Goal: Information Seeking & Learning: Understand process/instructions

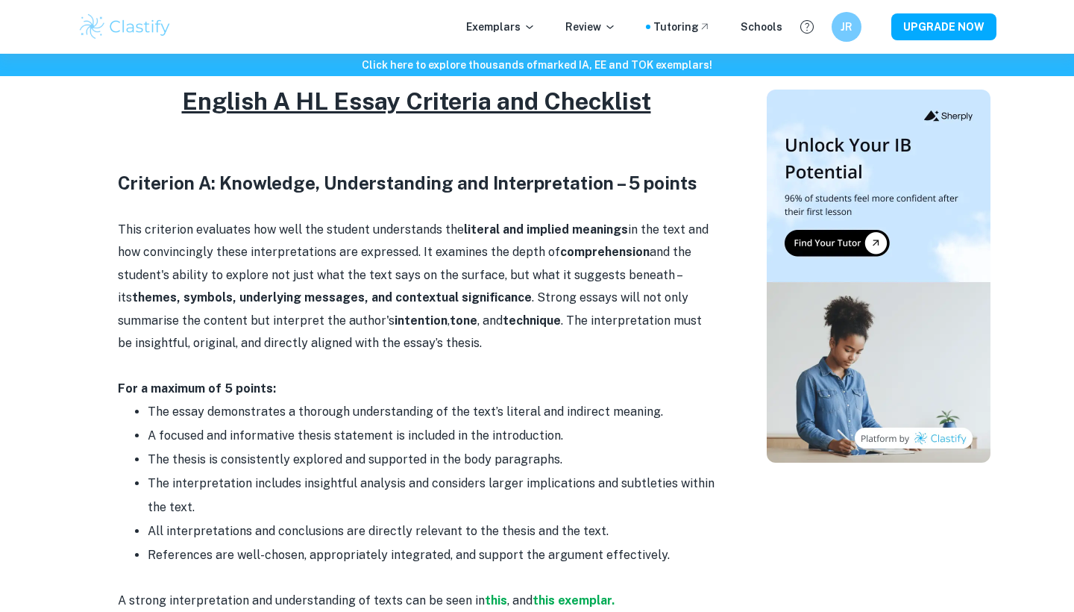
scroll to position [709, 0]
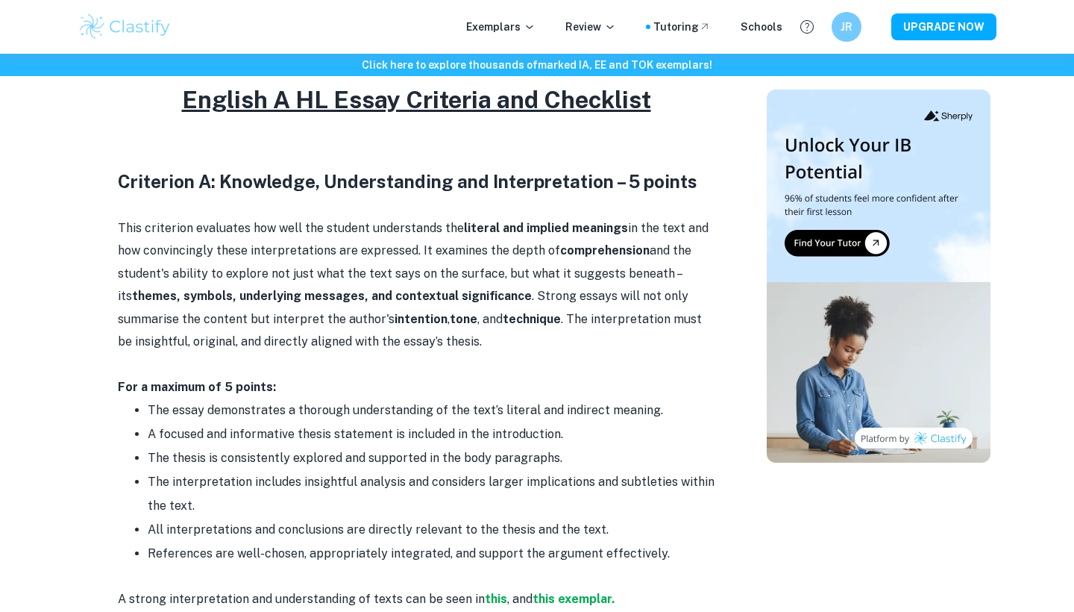
click at [340, 310] on p "This criterion evaluates how well the student understands the literal and impli…" at bounding box center [416, 285] width 597 height 136
click at [341, 310] on p "This criterion evaluates how well the student understands the literal and impli…" at bounding box center [416, 285] width 597 height 136
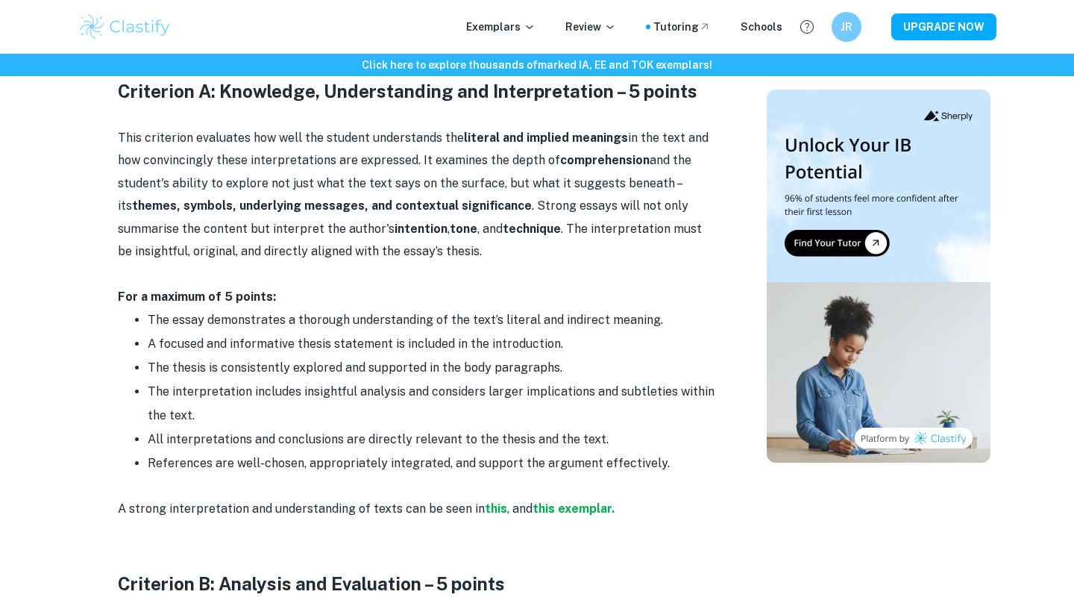
scroll to position [803, 0]
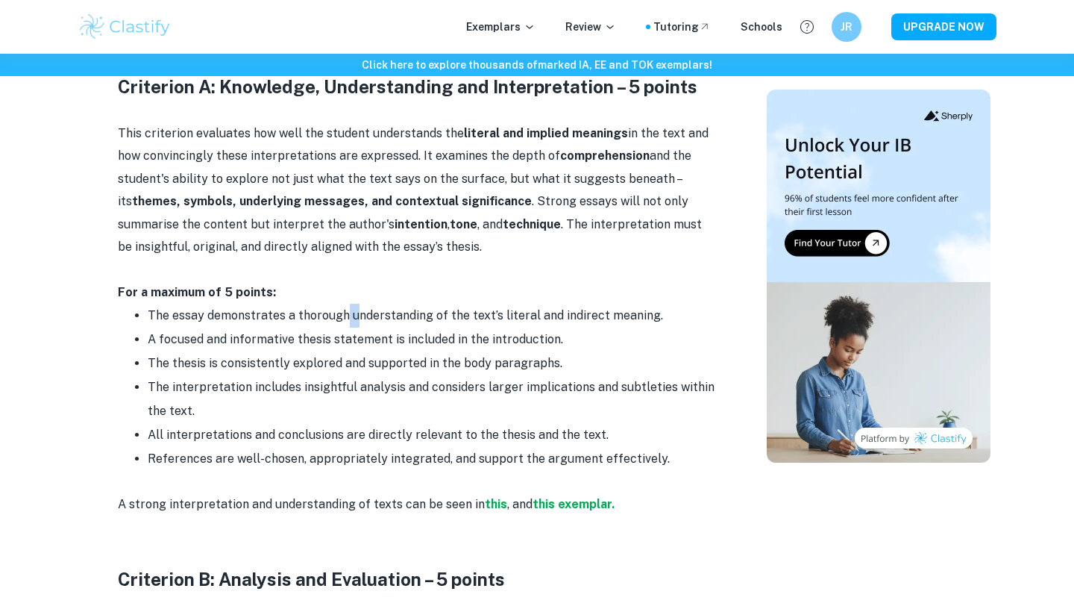
drag, startPoint x: 345, startPoint y: 304, endPoint x: 363, endPoint y: 308, distance: 19.0
click at [363, 307] on li "The essay demonstrates a thorough understanding of the text’s literal and indir…" at bounding box center [431, 316] width 567 height 24
click at [363, 308] on li "The essay demonstrates a thorough understanding of the text’s literal and indir…" at bounding box center [431, 316] width 567 height 24
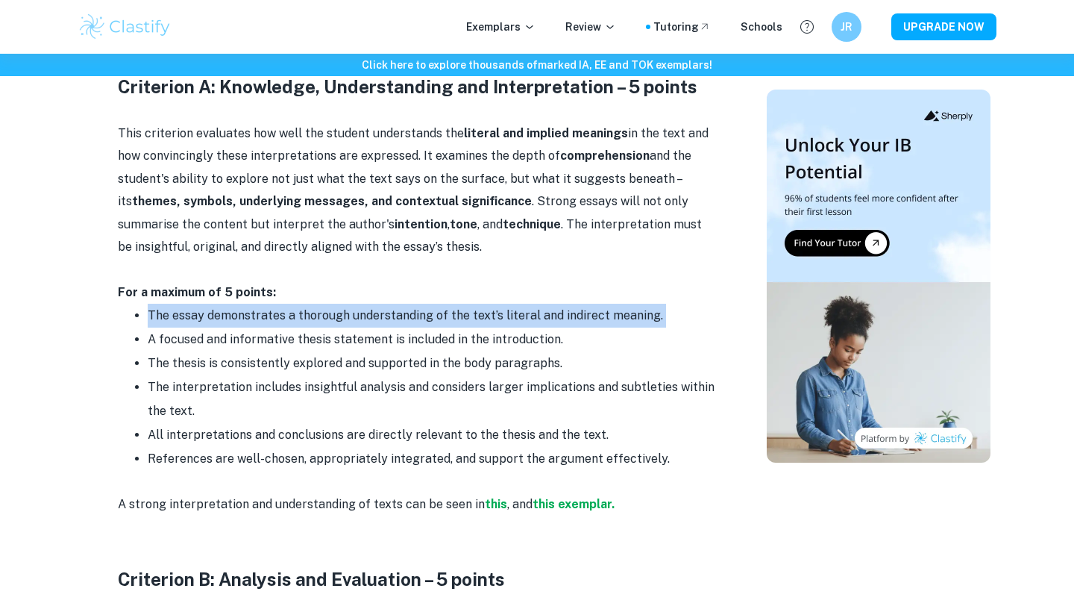
click at [363, 308] on li "The essay demonstrates a thorough understanding of the text’s literal and indir…" at bounding box center [431, 316] width 567 height 24
click at [374, 311] on li "The essay demonstrates a thorough understanding of the text’s literal and indir…" at bounding box center [431, 316] width 567 height 24
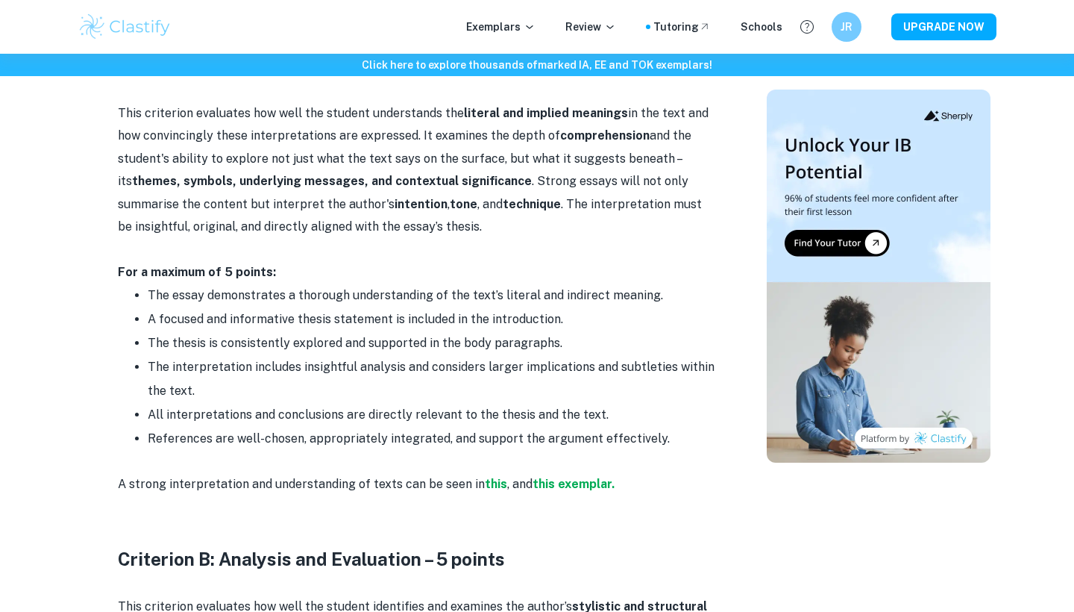
scroll to position [826, 0]
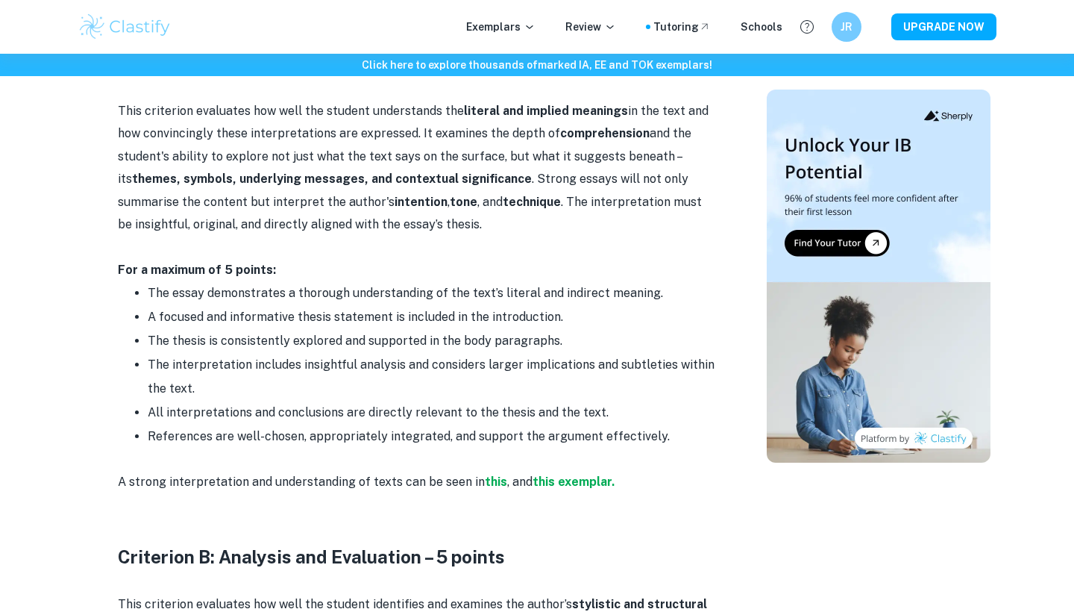
drag, startPoint x: 374, startPoint y: 313, endPoint x: 374, endPoint y: 324, distance: 11.2
click at [374, 324] on ul "The essay demonstrates a thorough understanding of the text’s literal and indir…" at bounding box center [416, 364] width 597 height 167
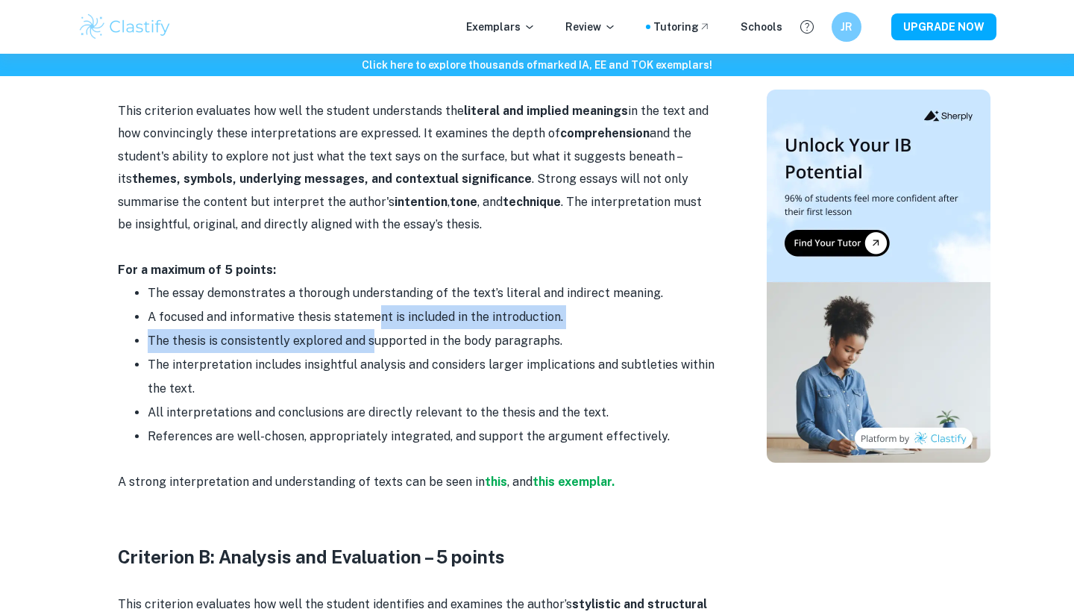
click at [374, 329] on li "The thesis is consistently explored and supported in the body paragraphs." at bounding box center [431, 341] width 567 height 24
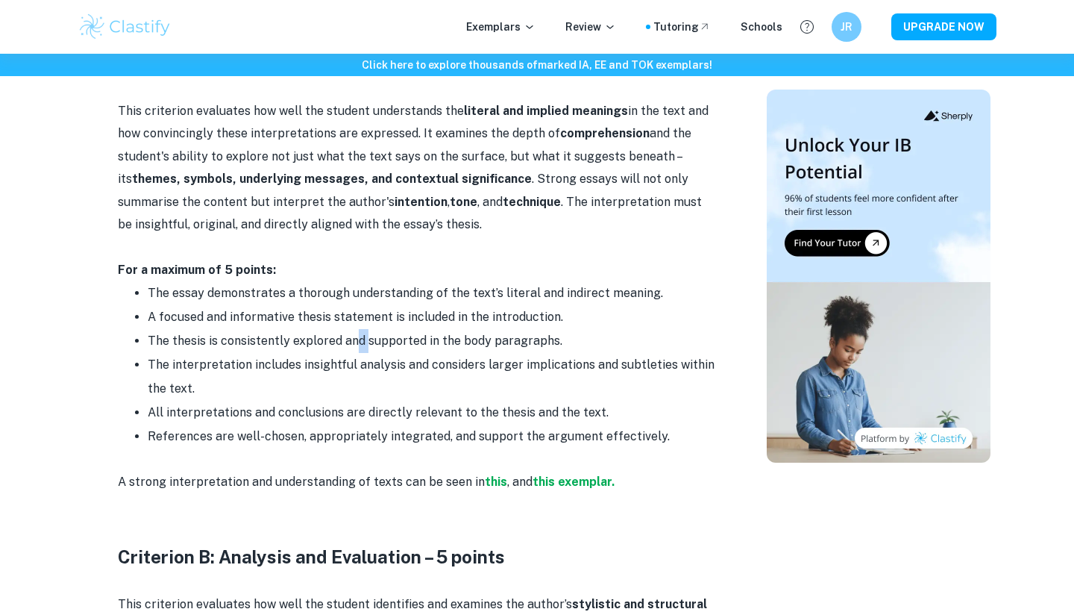
drag, startPoint x: 352, startPoint y: 325, endPoint x: 365, endPoint y: 341, distance: 20.2
click at [365, 341] on li "The thesis is consistently explored and supported in the body paragraphs." at bounding box center [431, 341] width 567 height 24
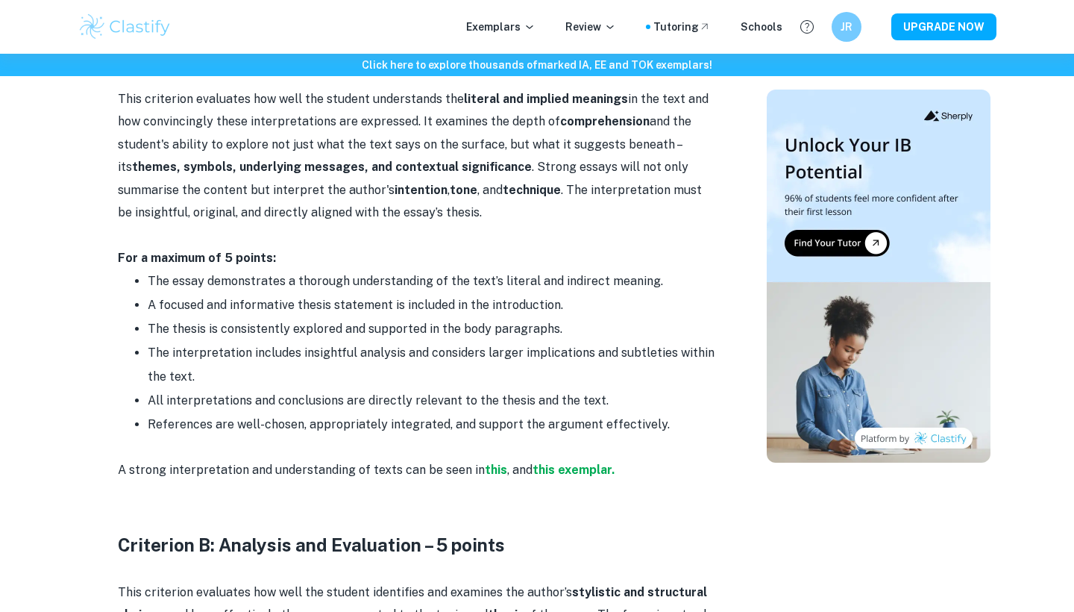
click at [359, 346] on li "The interpretation includes insightful analysis and considers larger implicatio…" at bounding box center [431, 365] width 567 height 48
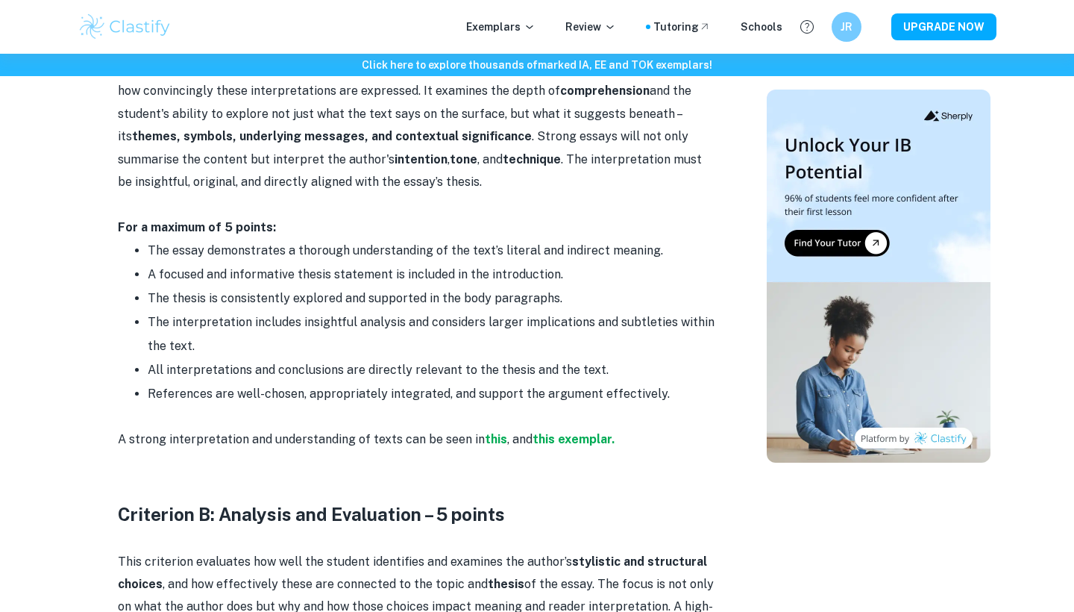
drag, startPoint x: 359, startPoint y: 346, endPoint x: 359, endPoint y: 358, distance: 11.9
click at [359, 358] on ul "The essay demonstrates a thorough understanding of the text’s literal and indir…" at bounding box center [416, 322] width 597 height 167
click at [355, 363] on li "All interpretations and conclusions are directly relevant to the thesis and the…" at bounding box center [431, 370] width 567 height 24
click at [355, 364] on li "All interpretations and conclusions are directly relevant to the thesis and the…" at bounding box center [431, 370] width 567 height 24
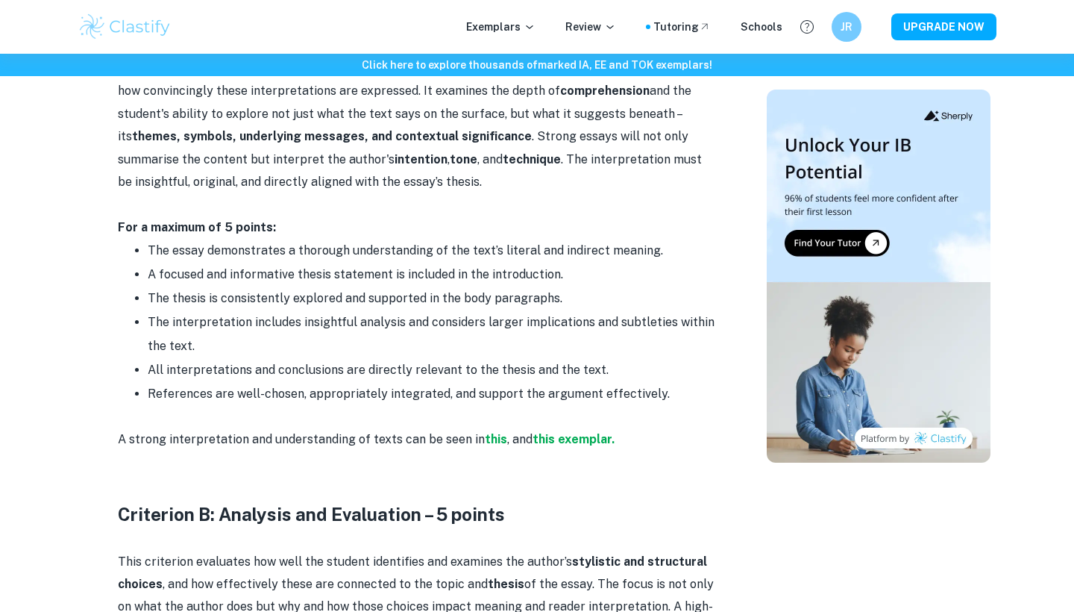
click at [370, 382] on li "References are well-chosen, appropriately integrated, and support the argument …" at bounding box center [431, 394] width 567 height 24
click at [445, 373] on li "All interpretations and conclusions are directly relevant to the thesis and the…" at bounding box center [431, 370] width 567 height 24
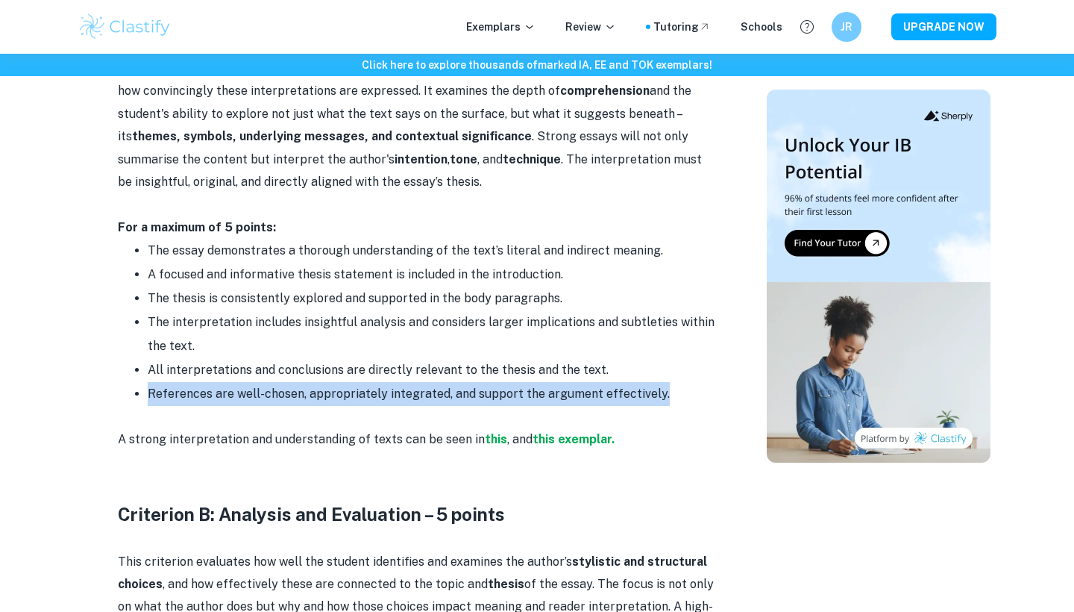
drag, startPoint x: 146, startPoint y: 381, endPoint x: 404, endPoint y: 399, distance: 258.0
click at [404, 399] on ul "The essay demonstrates a thorough understanding of the text’s literal and indir…" at bounding box center [416, 322] width 597 height 167
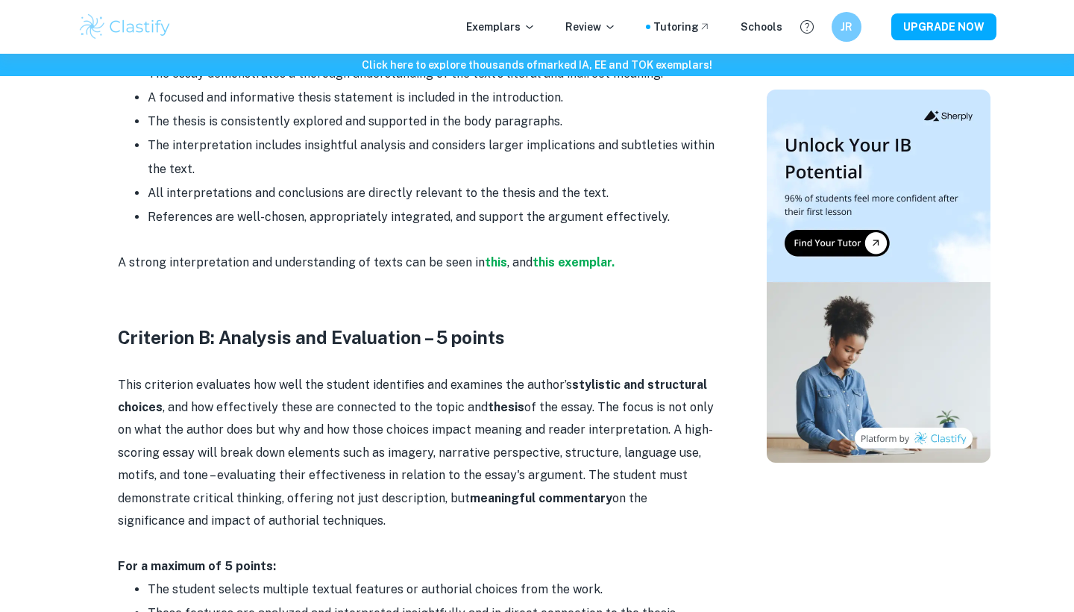
click at [398, 398] on p "This criterion evaluates how well the student identifies and examines the autho…" at bounding box center [416, 453] width 597 height 159
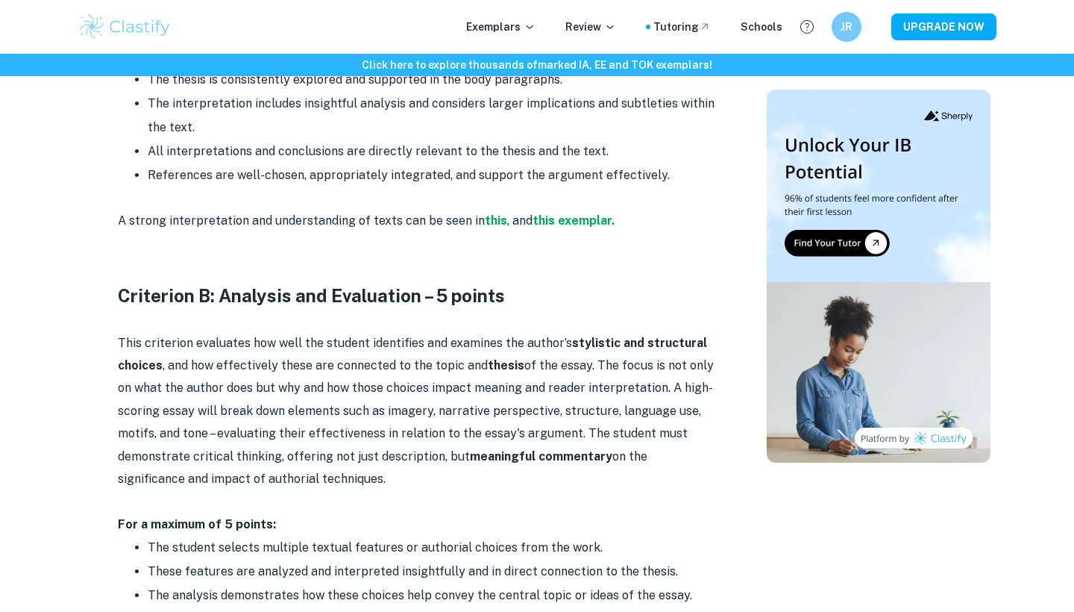
scroll to position [1085, 0]
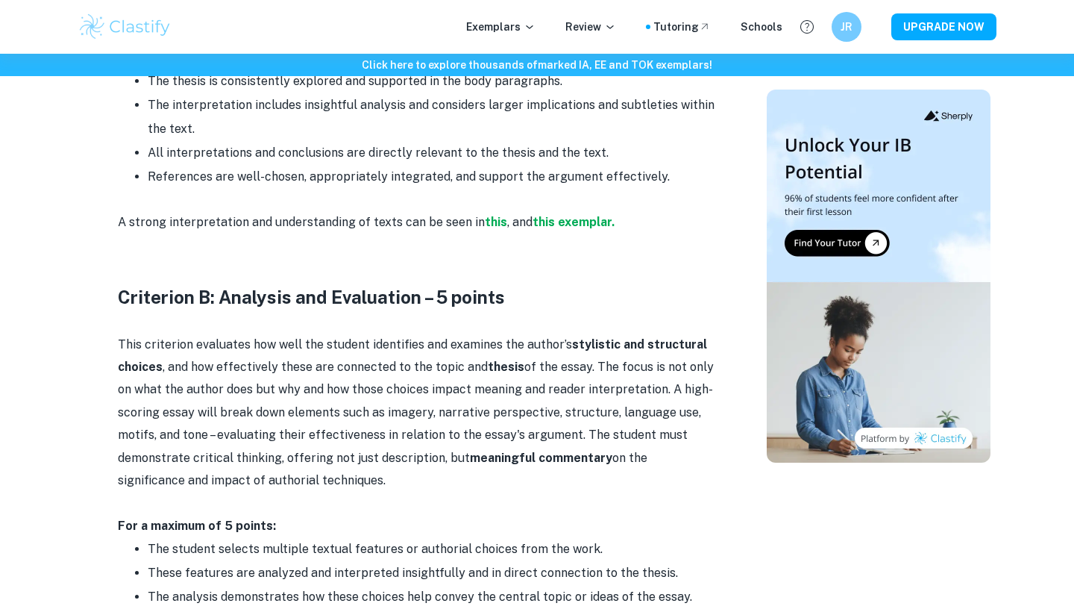
drag, startPoint x: 235, startPoint y: 133, endPoint x: 150, endPoint y: 99, distance: 91.4
click at [150, 99] on li "The interpretation includes insightful analysis and considers larger implicatio…" at bounding box center [431, 117] width 567 height 48
copy li "The interpretation includes insightful analysis and considers larger implicatio…"
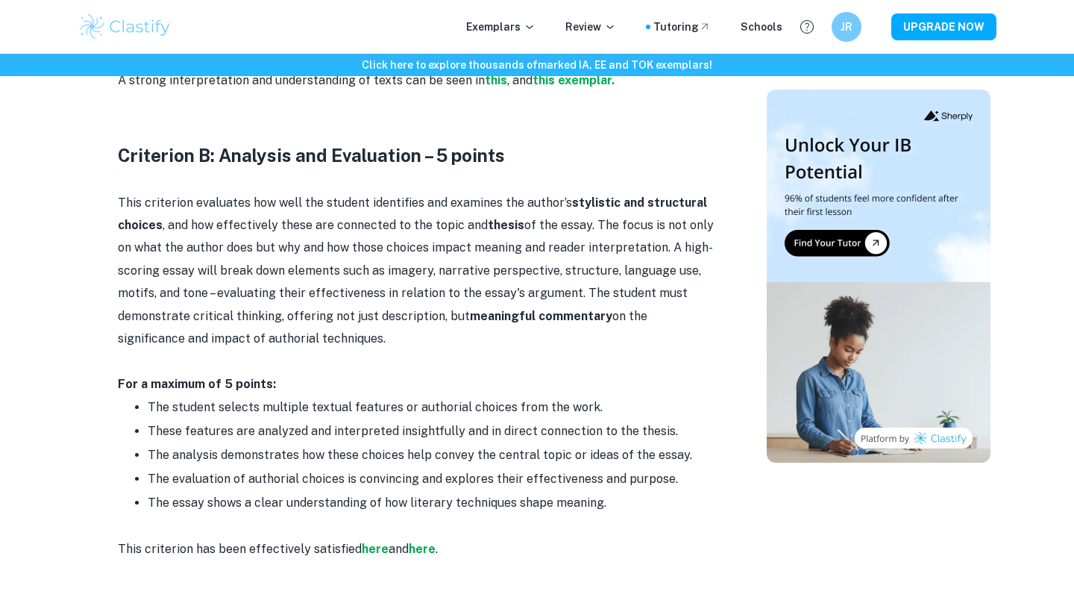
scroll to position [1231, 0]
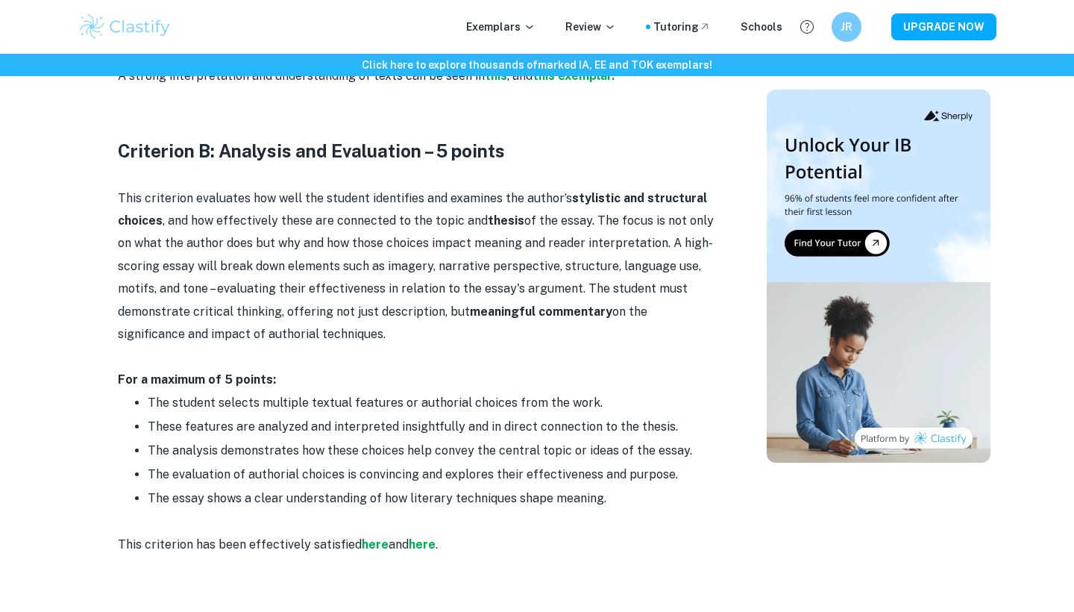
click at [577, 277] on p "This criterion evaluates how well the student identifies and examines the autho…" at bounding box center [416, 266] width 597 height 159
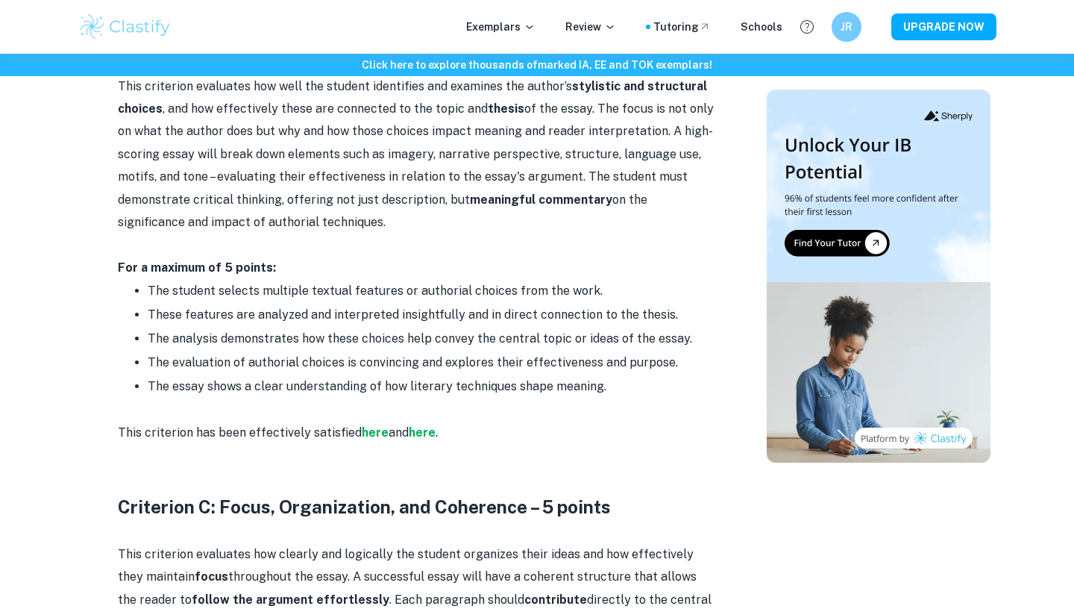
scroll to position [1346, 0]
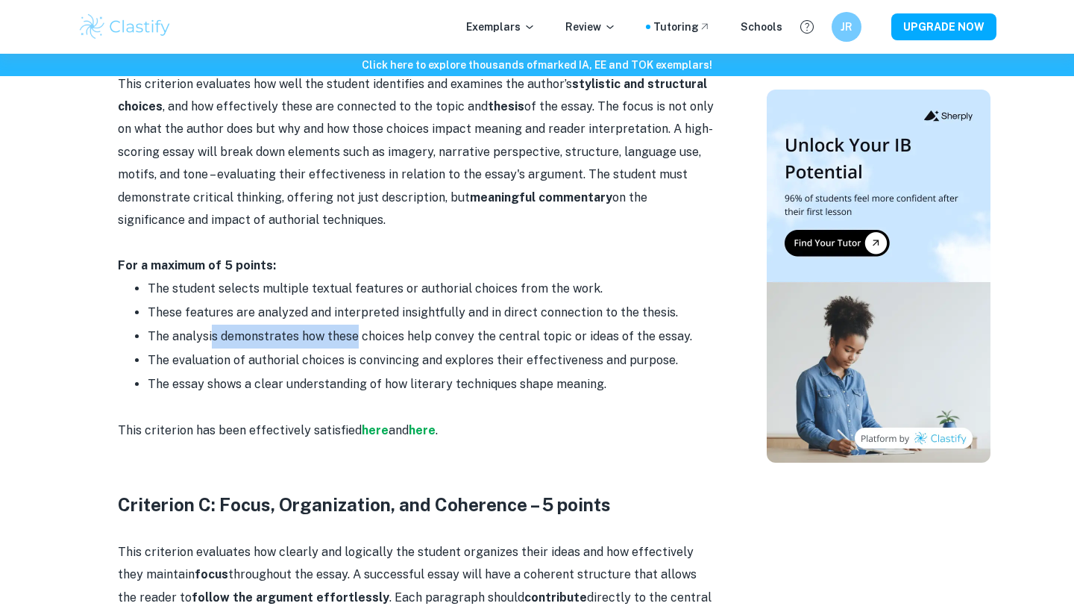
drag, startPoint x: 209, startPoint y: 328, endPoint x: 352, endPoint y: 330, distance: 143.2
click at [352, 330] on li "The analysis demonstrates how these choices help convey the central topic or id…" at bounding box center [431, 336] width 567 height 24
click at [353, 330] on li "The analysis demonstrates how these choices help convey the central topic or id…" at bounding box center [431, 336] width 567 height 24
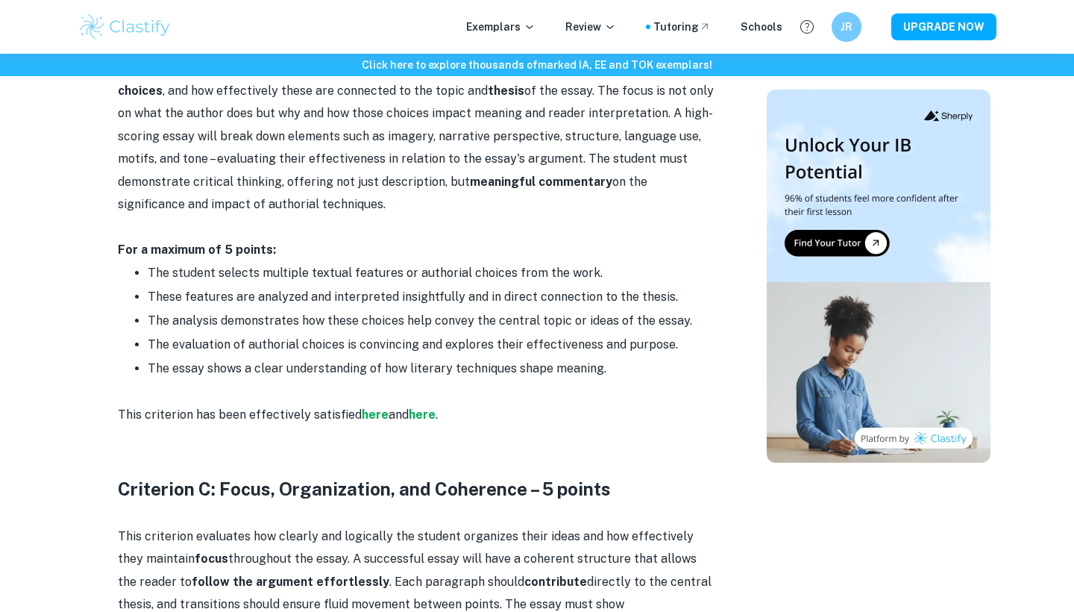
scroll to position [1364, 0]
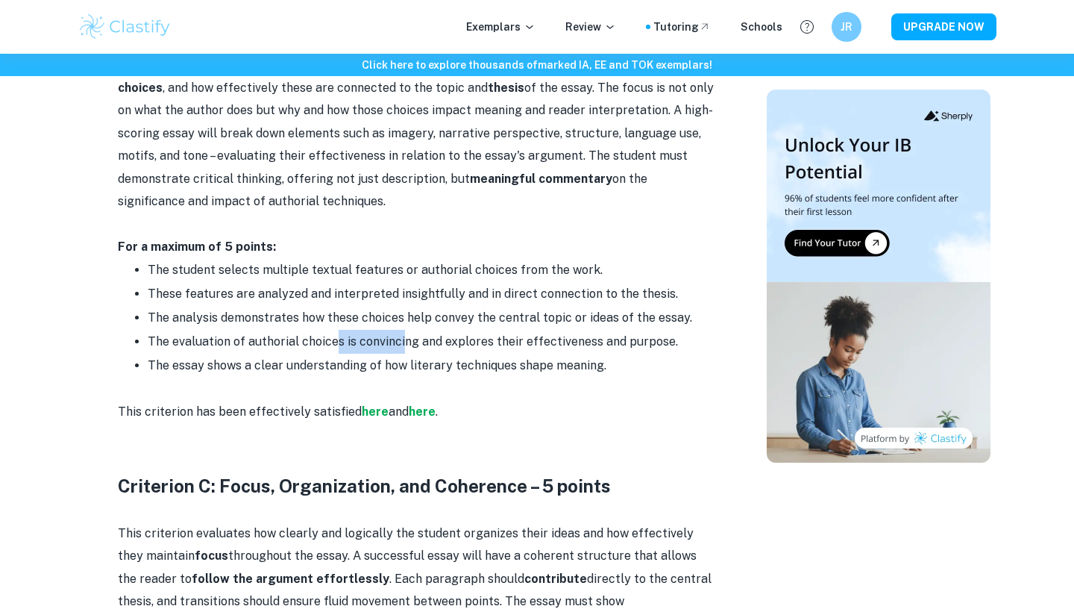
drag, startPoint x: 334, startPoint y: 331, endPoint x: 403, endPoint y: 332, distance: 68.6
click at [403, 332] on li "The evaluation of authorial choices is convincing and explores their effectiven…" at bounding box center [431, 342] width 567 height 24
click at [401, 332] on li "The evaluation of authorial choices is convincing and explores their effectiven…" at bounding box center [431, 342] width 567 height 24
drag, startPoint x: 274, startPoint y: 333, endPoint x: 339, endPoint y: 339, distance: 64.5
click at [339, 340] on li "The evaluation of authorial choices is convincing and explores their effectiven…" at bounding box center [431, 342] width 567 height 24
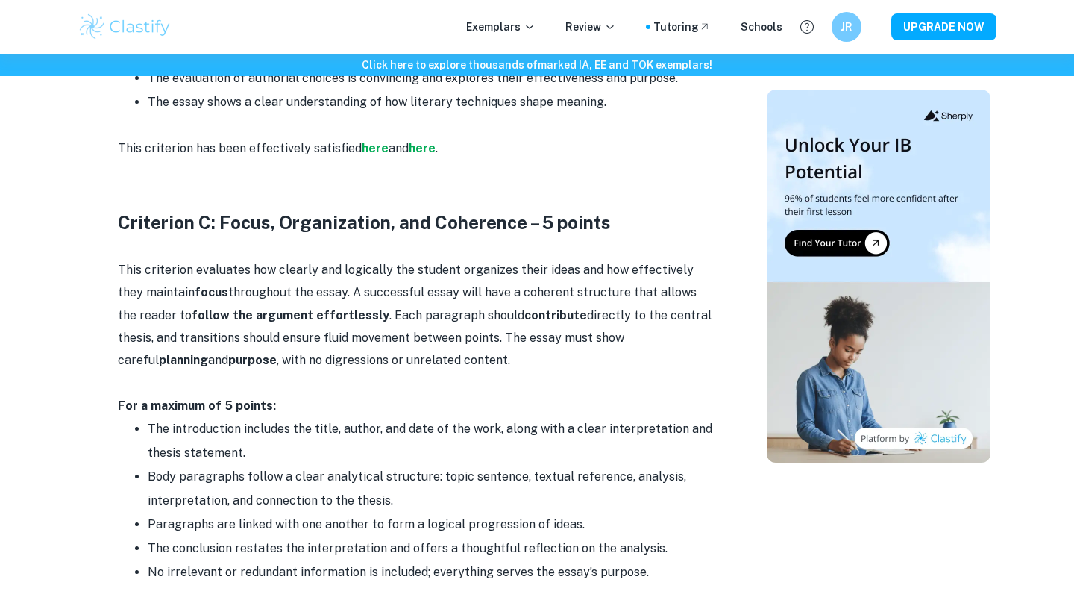
click at [339, 339] on p "This criterion evaluates how clearly and logically the student organizes their …" at bounding box center [416, 315] width 597 height 113
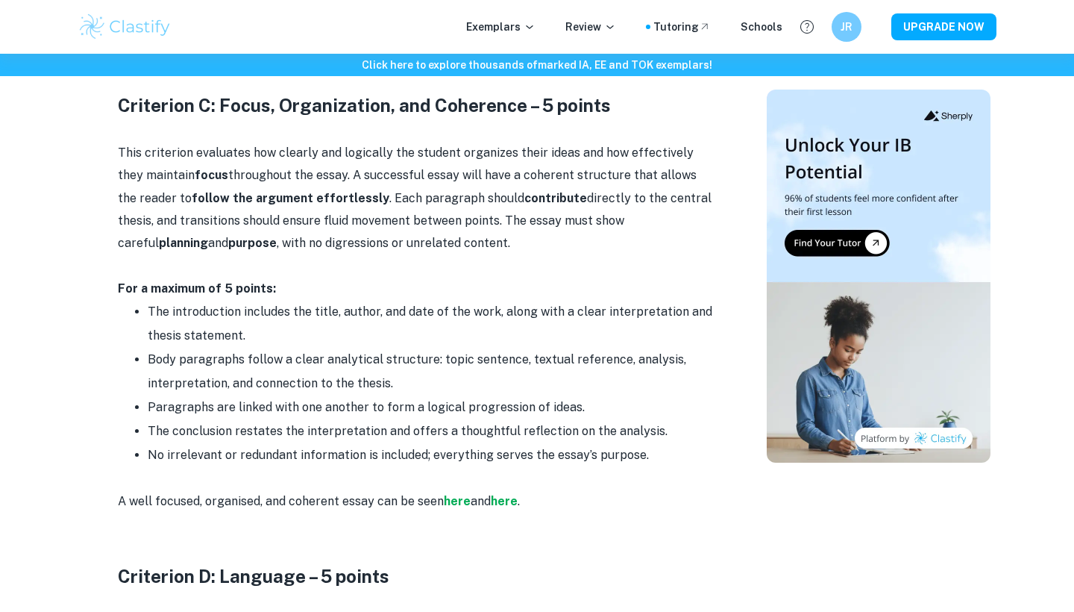
scroll to position [1750, 0]
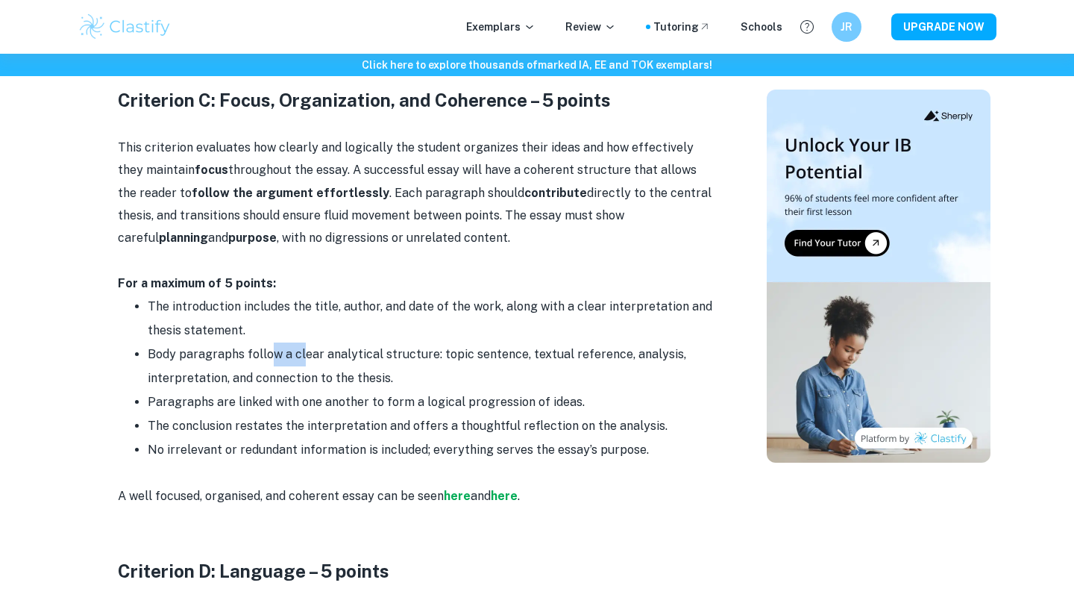
drag, startPoint x: 274, startPoint y: 342, endPoint x: 303, endPoint y: 347, distance: 29.4
click at [303, 347] on li "Body paragraphs follow a clear analytical structure: topic sentence, textual re…" at bounding box center [431, 366] width 567 height 48
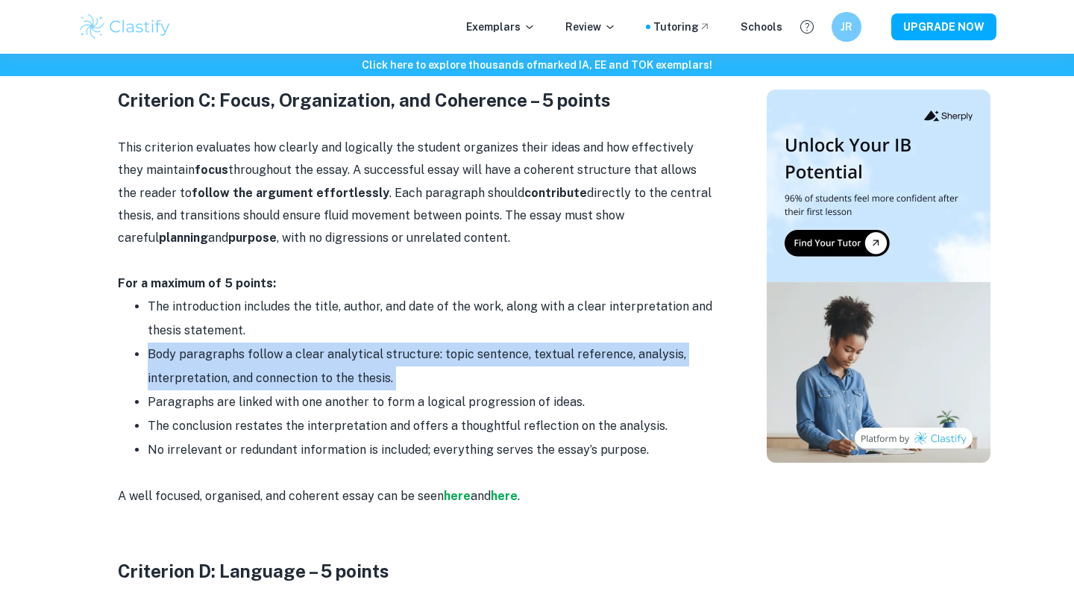
click at [303, 347] on li "Body paragraphs follow a clear analytical structure: topic sentence, textual re…" at bounding box center [431, 366] width 567 height 48
click at [284, 342] on li "Body paragraphs follow a clear analytical structure: topic sentence, textual re…" at bounding box center [431, 366] width 567 height 48
drag, startPoint x: 284, startPoint y: 342, endPoint x: 301, endPoint y: 355, distance: 20.7
click at [301, 355] on li "Body paragraphs follow a clear analytical structure: topic sentence, textual re…" at bounding box center [431, 366] width 567 height 48
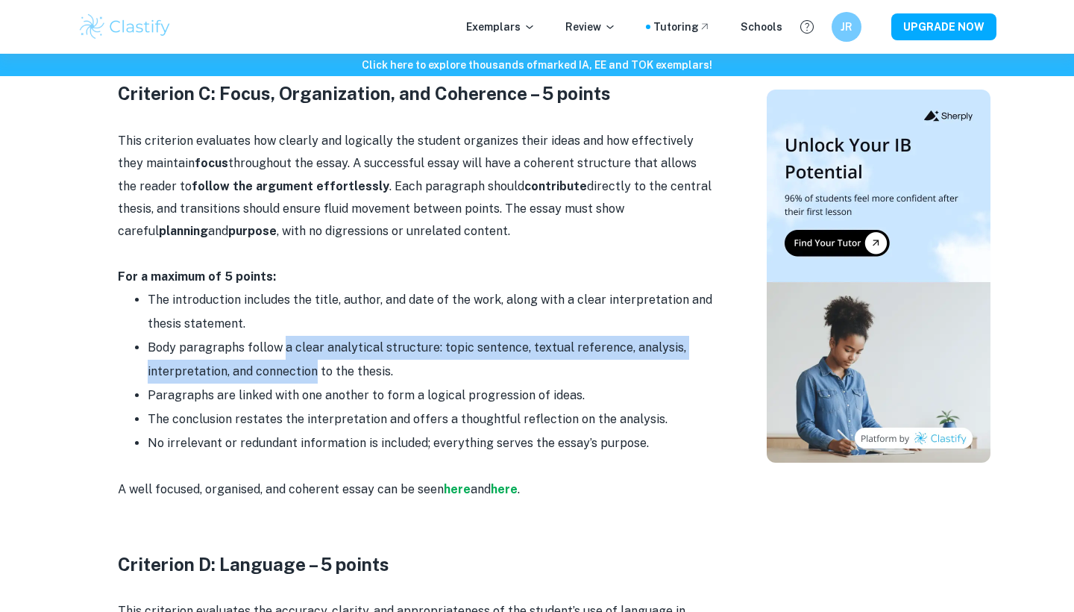
scroll to position [1760, 0]
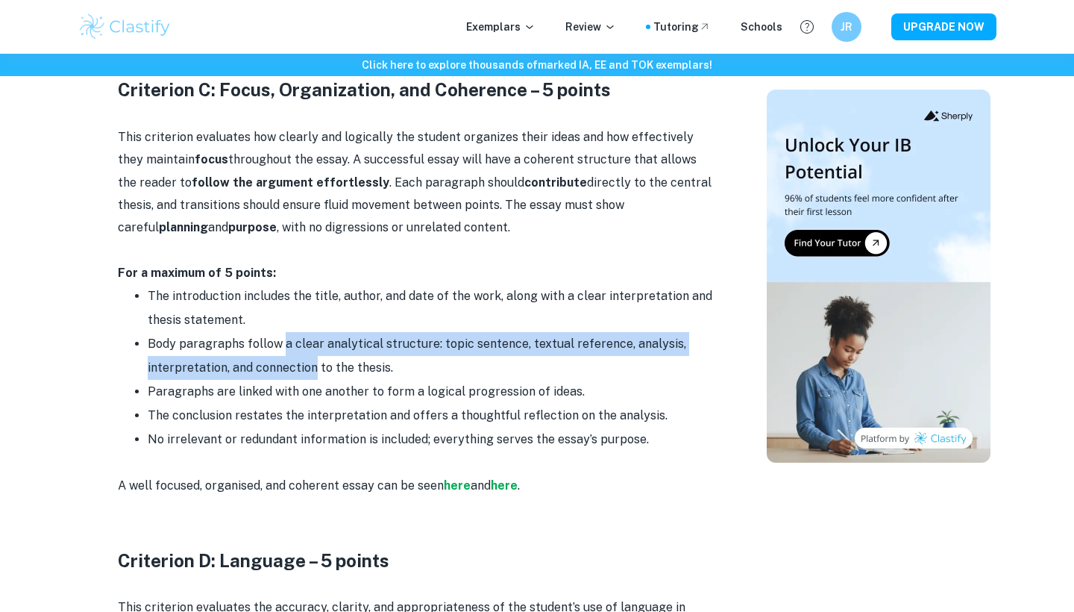
click at [298, 358] on li "Body paragraphs follow a clear analytical structure: topic sentence, textual re…" at bounding box center [431, 356] width 567 height 48
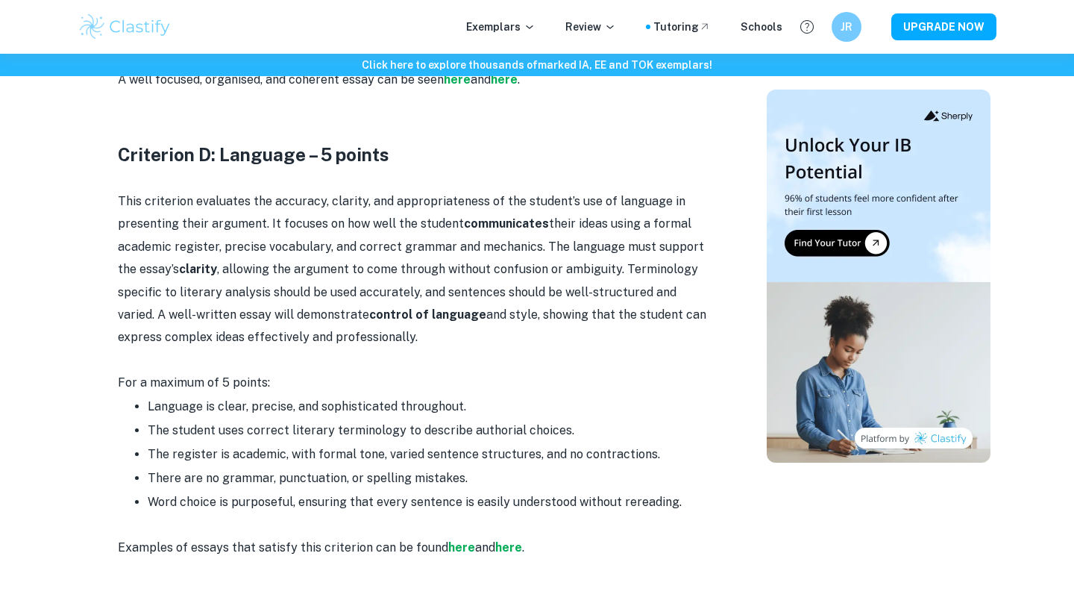
scroll to position [2167, 0]
drag, startPoint x: 159, startPoint y: 391, endPoint x: 230, endPoint y: 394, distance: 70.9
click at [232, 395] on li "Language is clear, precise, and sophisticated throughout." at bounding box center [431, 406] width 567 height 24
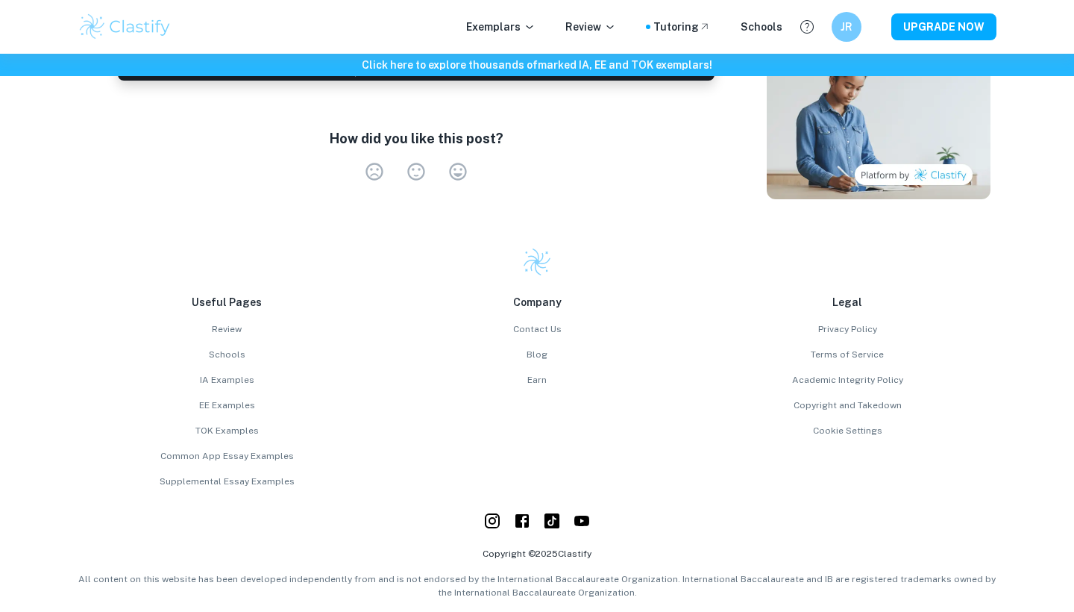
scroll to position [2876, 0]
